Goal: Manage account settings

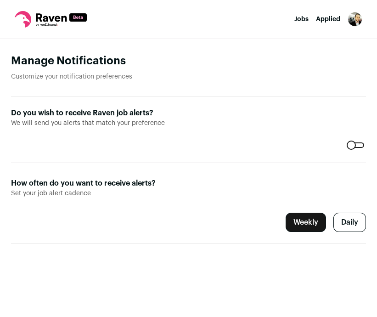
click at [305, 223] on label "Weekly" at bounding box center [305, 221] width 40 height 19
click at [352, 225] on label "Daily" at bounding box center [349, 221] width 33 height 19
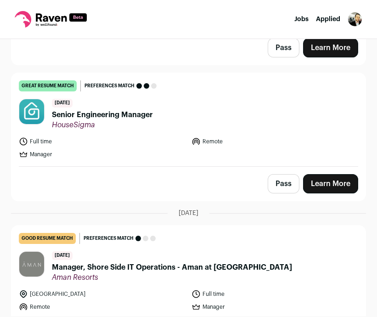
scroll to position [372, 0]
